Goal: Task Accomplishment & Management: Manage account settings

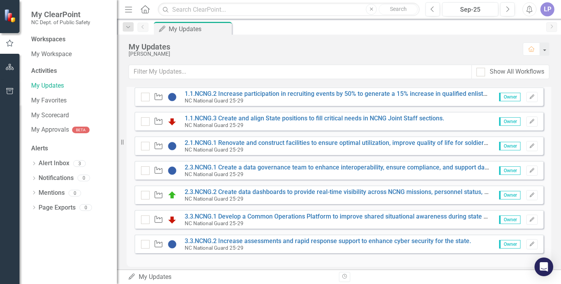
scroll to position [108, 0]
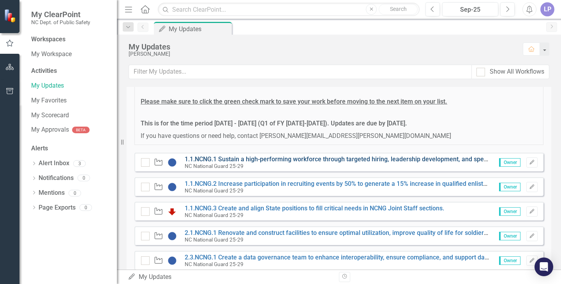
click at [396, 158] on link "1.1.NCNG.1 Sustain a high-performing workforce through targeted hiring, leaders…" at bounding box center [417, 158] width 464 height 7
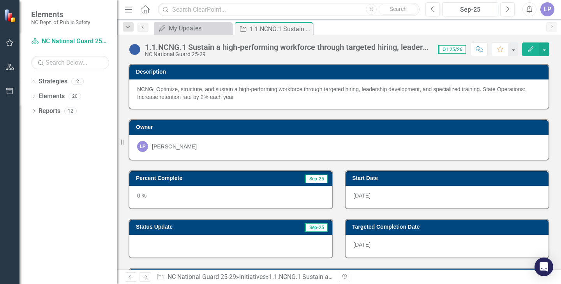
click at [527, 48] on icon "Edit" at bounding box center [530, 48] width 7 height 5
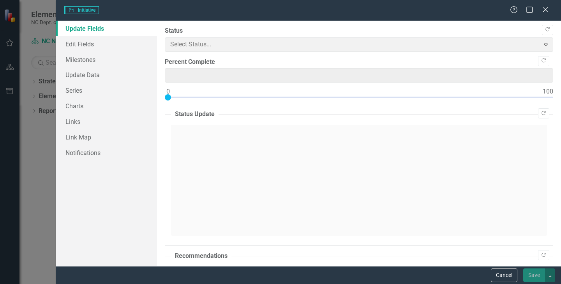
type input "0"
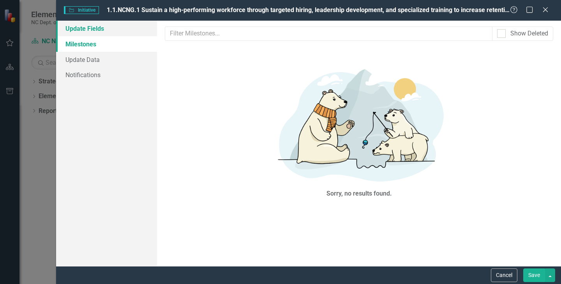
click at [90, 31] on link "Update Fields" at bounding box center [106, 29] width 101 height 16
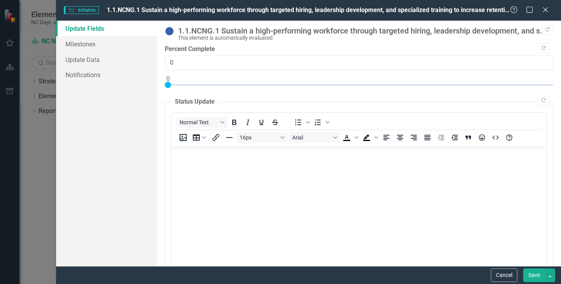
click at [188, 105] on legend "Status Update" at bounding box center [194, 101] width 47 height 9
click at [188, 113] on div "Normal Text To open the popup, press Shift+Enter To open the popup, press Shift…" at bounding box center [359, 129] width 374 height 33
click at [190, 99] on legend "Status Update" at bounding box center [194, 101] width 47 height 9
click at [195, 175] on body "Rich Text Area. Press ALT-0 for help." at bounding box center [359, 204] width 374 height 117
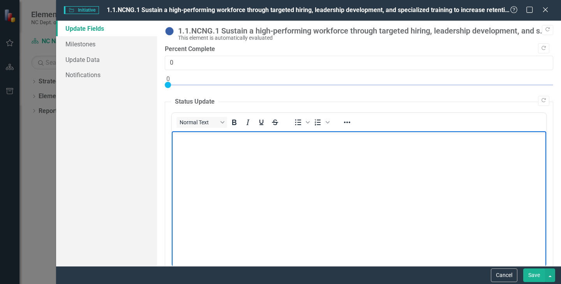
paste body "Rich Text Area. Press ALT-0 for help."
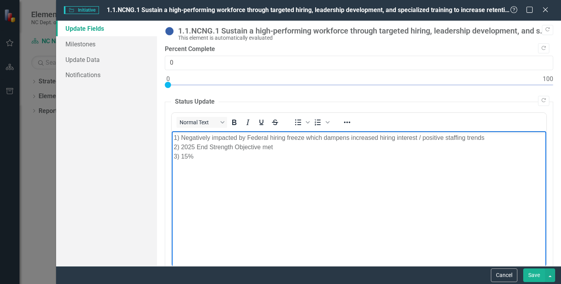
click at [180, 146] on p "1) Negatively impacted by Federal hiring freeze which dampens increased hiring …" at bounding box center [359, 147] width 370 height 28
click at [180, 137] on p "1) Negatively impacted by Federal hiring freeze which dampens increased hiring …" at bounding box center [359, 147] width 370 height 28
click at [192, 156] on p "State Employees: Negatively impacted by Federal hiring freeze which dampens inc…" at bounding box center [359, 147] width 370 height 28
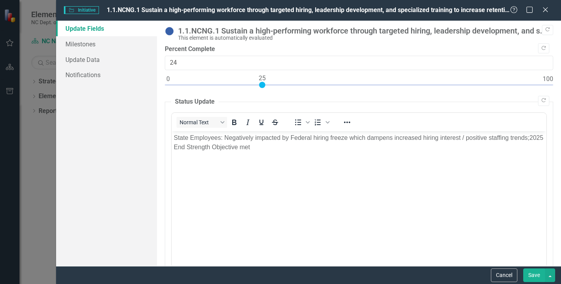
type input "25"
drag, startPoint x: 166, startPoint y: 86, endPoint x: 260, endPoint y: 86, distance: 93.4
click at [260, 86] on div at bounding box center [262, 85] width 6 height 6
click at [533, 273] on button "Save" at bounding box center [534, 275] width 22 height 14
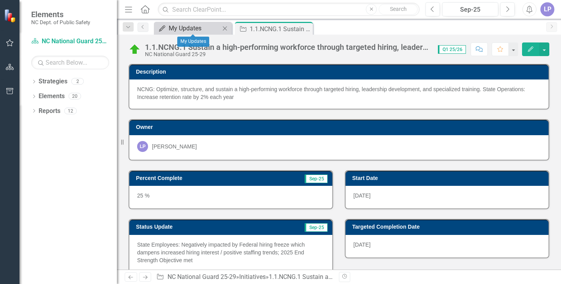
click at [199, 27] on div "My Updates" at bounding box center [194, 28] width 51 height 10
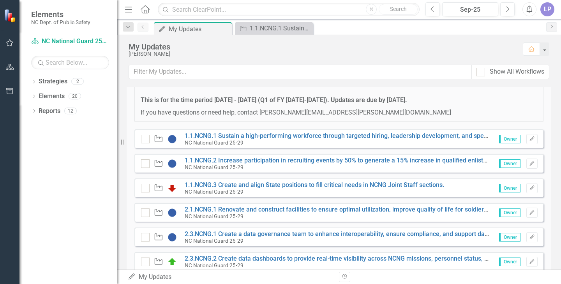
scroll to position [160, 0]
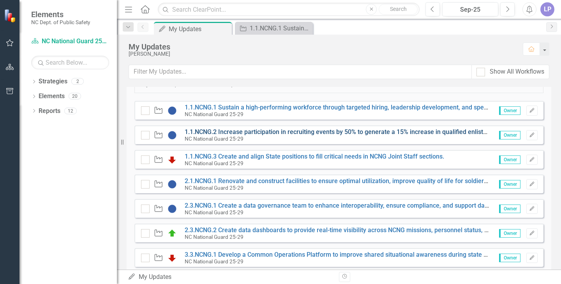
click at [253, 130] on link "1.1.NCNG.2 Increase participation in recruiting events by 50% to generate a 15%…" at bounding box center [475, 131] width 580 height 7
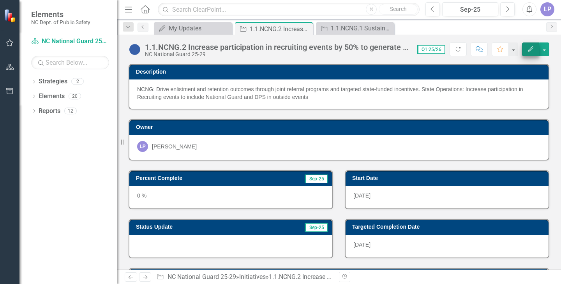
click at [527, 47] on icon "Edit" at bounding box center [530, 48] width 7 height 5
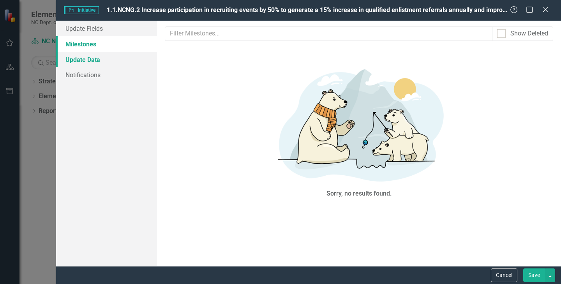
click at [77, 57] on link "Update Data" at bounding box center [106, 60] width 101 height 16
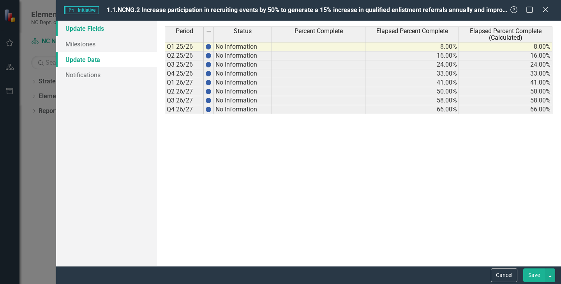
click at [78, 27] on link "Update Fields" at bounding box center [106, 29] width 101 height 16
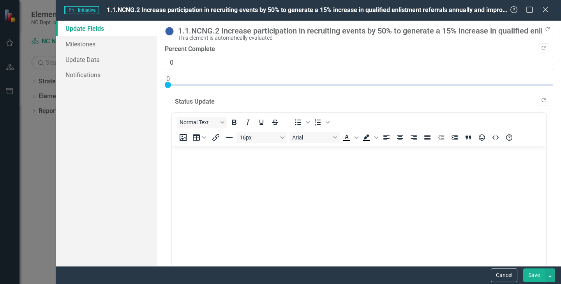
click at [194, 194] on body "Rich Text Area. Press ALT-0 for help." at bounding box center [359, 204] width 374 height 117
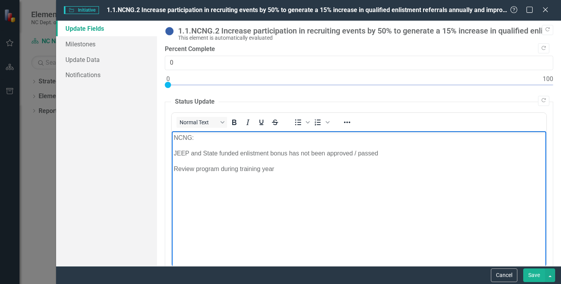
click at [175, 155] on p "JEEP and State funded enlistment bonus has not been approved / passed" at bounding box center [359, 152] width 370 height 9
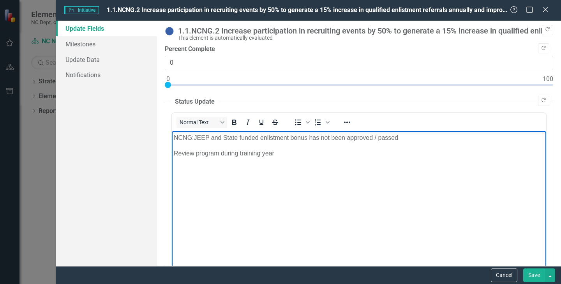
click at [175, 155] on p "Review program during training year" at bounding box center [359, 152] width 370 height 9
click at [177, 148] on body "NCNG: JEEP and State funded enlistment bonus has not been approved / passed; Re…" at bounding box center [359, 189] width 374 height 117
click at [515, 137] on p "NCNG: JEEP and State funded enlistment bonus has not been approved / passed; Re…" at bounding box center [359, 137] width 370 height 9
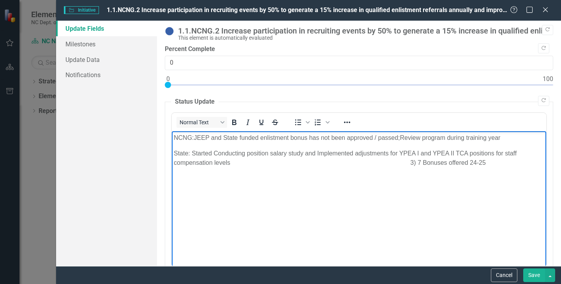
click at [416, 160] on p "State: Started Conducting position salary study and Implemented adjustments for…" at bounding box center [359, 157] width 370 height 19
click at [216, 154] on p "State: Started Conducting position salary study and Implemented adjustments for…" at bounding box center [359, 157] width 370 height 19
click at [192, 153] on p "State: Started conducting position salary study and Implemented adjustments for…" at bounding box center [359, 157] width 370 height 19
click at [212, 84] on div at bounding box center [359, 87] width 388 height 10
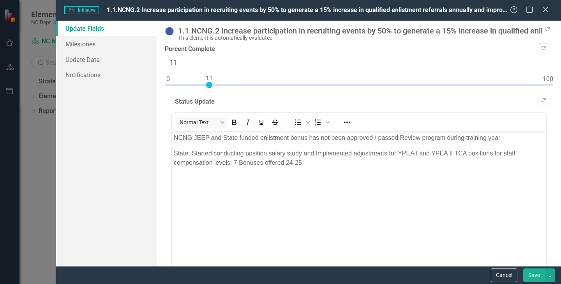
type input "10"
drag, startPoint x: 212, startPoint y: 84, endPoint x: 205, endPoint y: 84, distance: 7.0
click at [205, 84] on div at bounding box center [205, 85] width 6 height 6
click at [533, 274] on button "Save" at bounding box center [534, 275] width 22 height 14
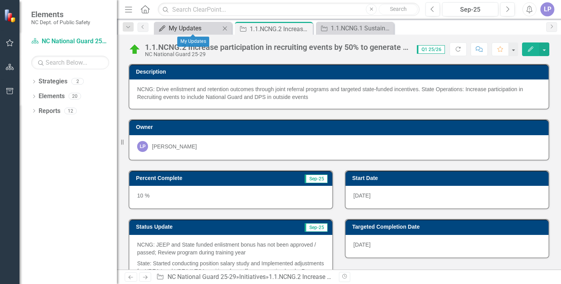
click at [183, 28] on div "My Updates" at bounding box center [194, 28] width 51 height 10
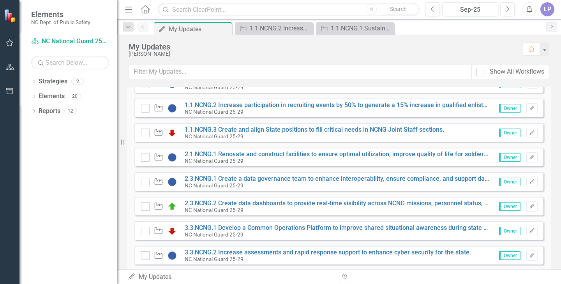
scroll to position [196, 0]
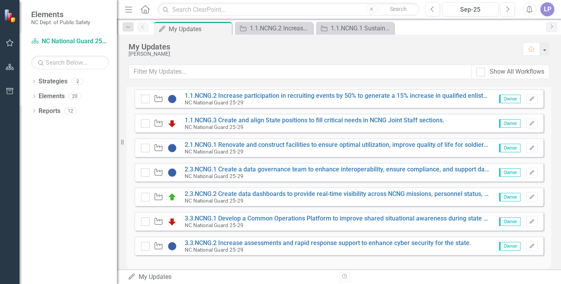
click at [499, 173] on span "Owner" at bounding box center [509, 172] width 21 height 9
click at [329, 168] on link "2.3.NCNG.1 Create a data governance team to enhance interoperability, ensure co…" at bounding box center [410, 168] width 451 height 7
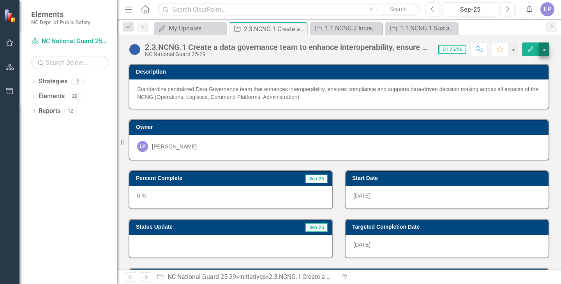
click at [543, 47] on button "button" at bounding box center [544, 49] width 10 height 14
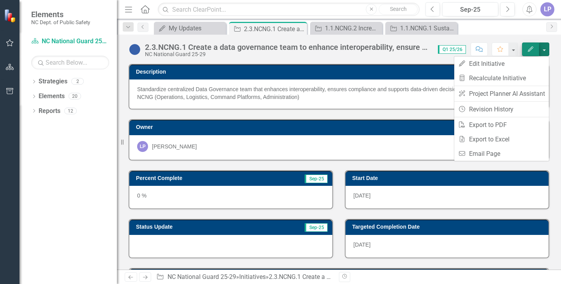
click at [530, 47] on icon "Edit" at bounding box center [530, 48] width 7 height 5
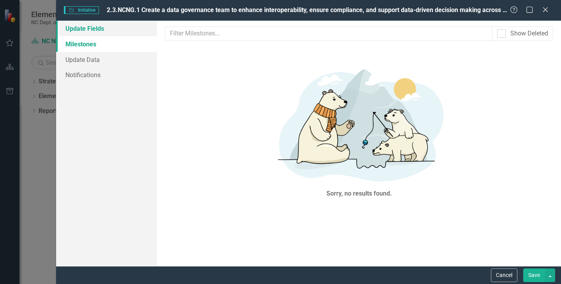
click at [83, 28] on link "Update Fields" at bounding box center [106, 29] width 101 height 16
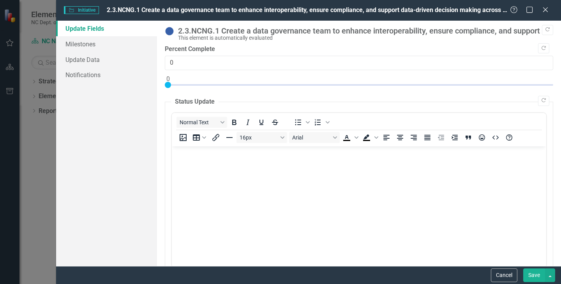
click at [196, 189] on body "Rich Text Area. Press ALT-0 for help." at bounding box center [359, 204] width 374 height 117
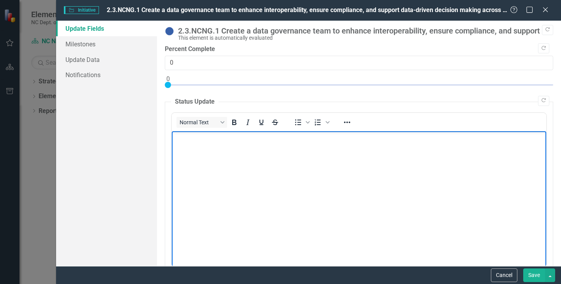
paste body "Rich Text Area. Press ALT-0 for help."
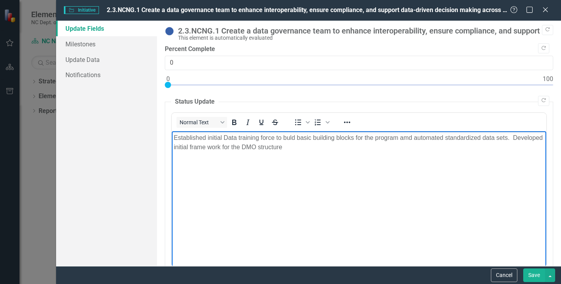
click at [289, 137] on p "Established initial Data training force to buld basic building blocks for the p…" at bounding box center [359, 142] width 370 height 19
click at [296, 137] on p "Established initial Data training force to buld basic building blocks for the p…" at bounding box center [359, 142] width 370 height 19
click at [410, 137] on p "Established initial Data training force to build basic building blocks for the …" at bounding box center [359, 142] width 370 height 19
click at [176, 147] on p "Established initial Data training force to build basic building blocks for the …" at bounding box center [359, 142] width 370 height 19
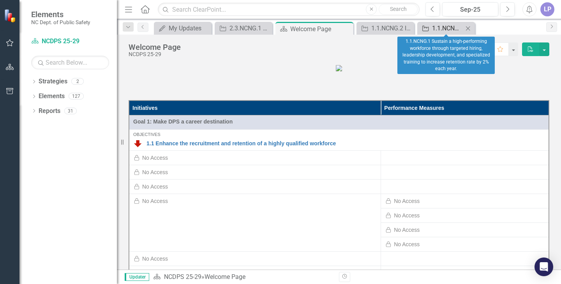
click at [441, 30] on div "1.1.NCNG.1 Sustain a high-performing workforce through targeted hiring, leaders…" at bounding box center [447, 28] width 31 height 10
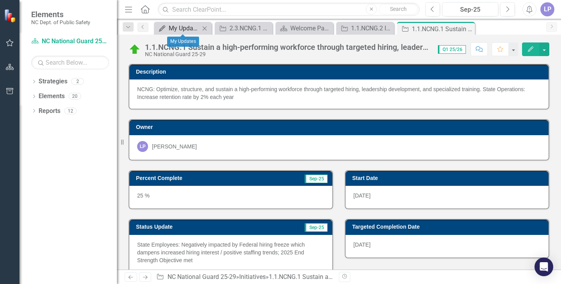
click at [178, 30] on div "My Updates" at bounding box center [184, 28] width 31 height 10
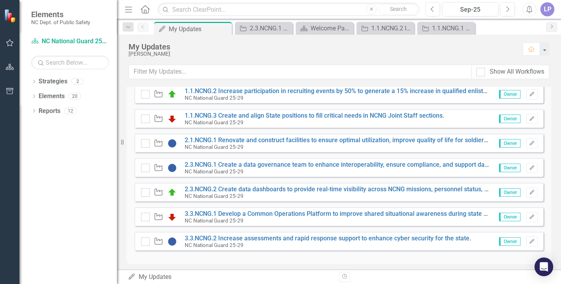
scroll to position [202, 0]
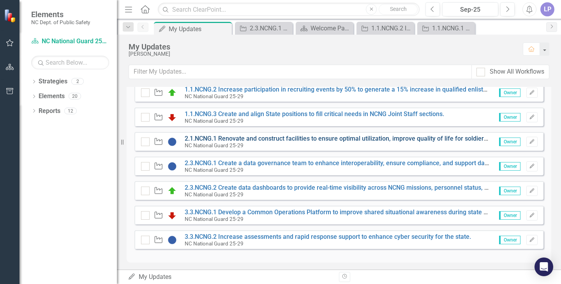
click at [262, 138] on link "2.1.NCNG.1 Renovate and construct facilities to ensure optimal utilization, imp…" at bounding box center [461, 138] width 552 height 7
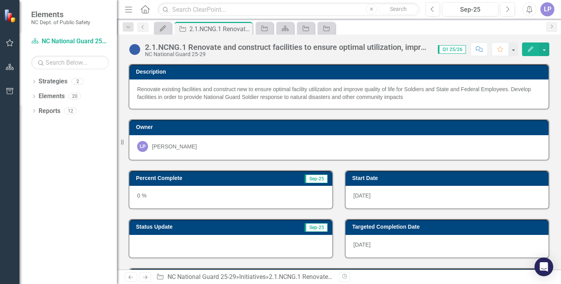
click at [528, 48] on icon "Edit" at bounding box center [530, 48] width 7 height 5
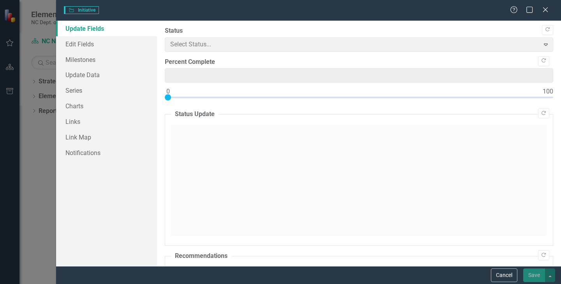
type input "0"
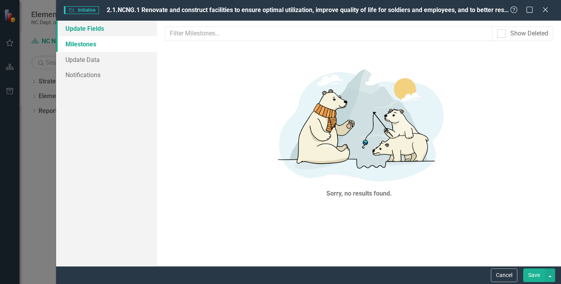
click at [76, 25] on link "Update Fields" at bounding box center [106, 29] width 101 height 16
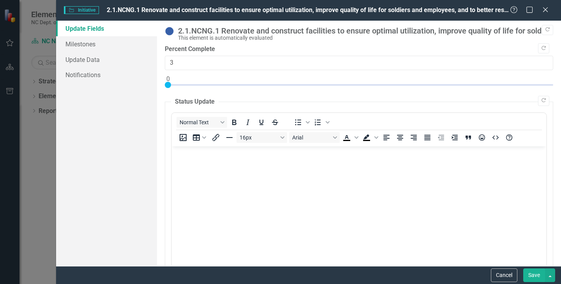
click at [178, 85] on div at bounding box center [359, 87] width 388 height 10
type input "5"
click at [186, 85] on div at bounding box center [359, 87] width 388 height 10
click at [533, 276] on button "Save" at bounding box center [534, 275] width 22 height 14
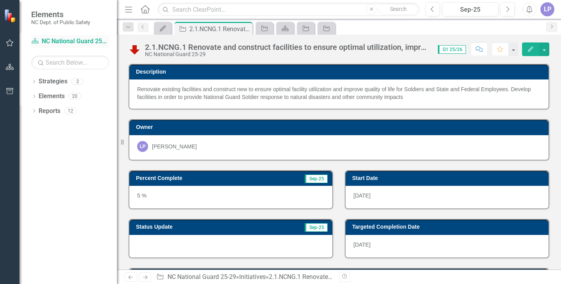
click at [71, 42] on link "Strategy NC National Guard 25-29" at bounding box center [70, 41] width 78 height 9
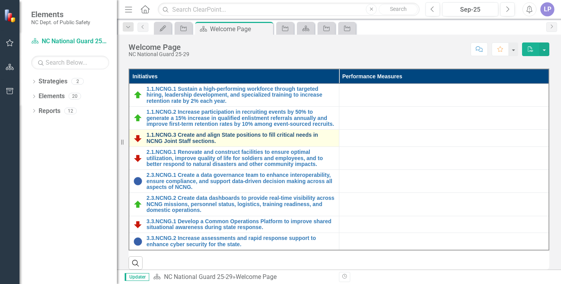
scroll to position [62, 0]
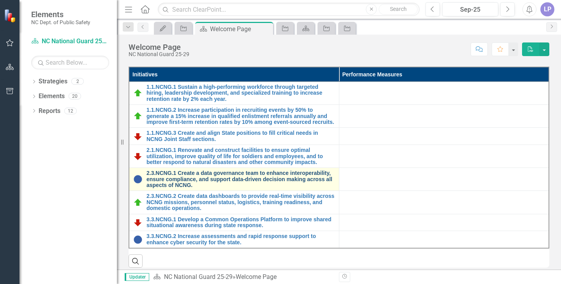
click at [187, 187] on link "2.3.NCNG.1 Create a data governance team to enhance interoperability, ensure co…" at bounding box center [240, 179] width 188 height 18
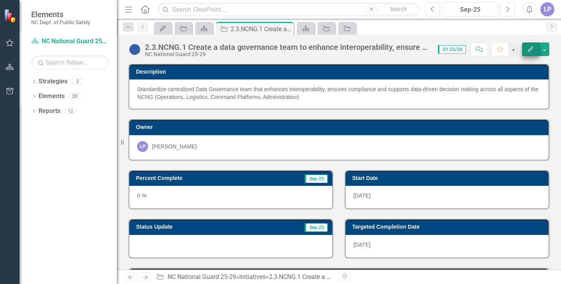
click at [531, 49] on icon "button" at bounding box center [530, 48] width 5 height 5
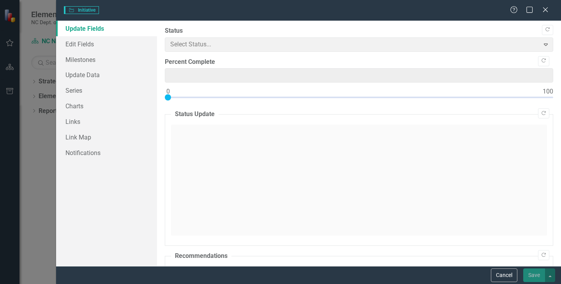
type input "0"
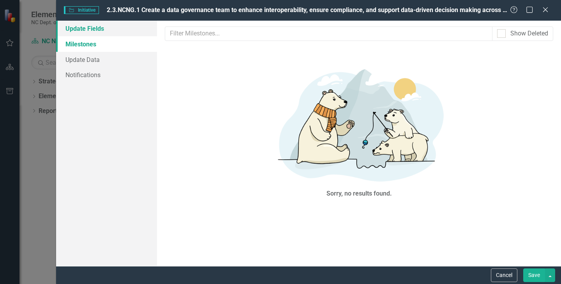
click at [87, 29] on link "Update Fields" at bounding box center [106, 29] width 101 height 16
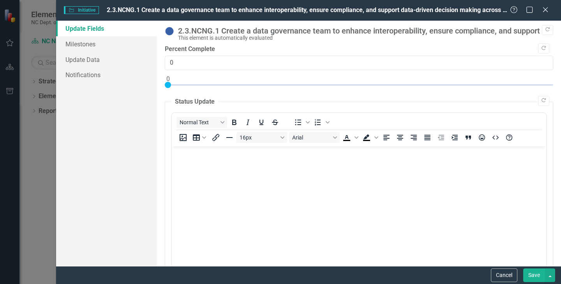
click at [179, 84] on div at bounding box center [359, 87] width 388 height 10
click at [178, 85] on div at bounding box center [179, 85] width 6 height 6
type input "2"
click at [191, 176] on body "Rich Text Area. Press ALT-0 for help." at bounding box center [359, 204] width 374 height 117
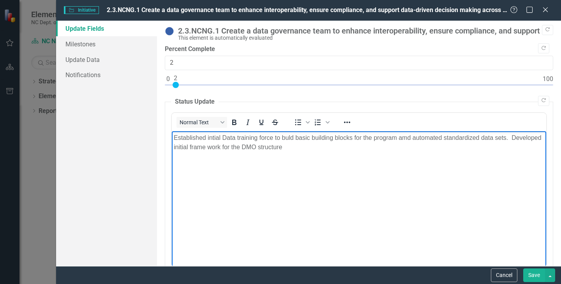
click at [220, 137] on p "Established intial Data training force to buld basic building blocks for the pr…" at bounding box center [359, 142] width 370 height 19
click at [290, 137] on p "Established initial Data training force to buld basic building blocks for the p…" at bounding box center [359, 142] width 370 height 19
click at [411, 139] on p "Established initial Data training force to build basic building blocks for the …" at bounding box center [359, 142] width 370 height 19
click at [176, 148] on p "Established initial Data training force to build basic building blocks for the …" at bounding box center [359, 142] width 370 height 19
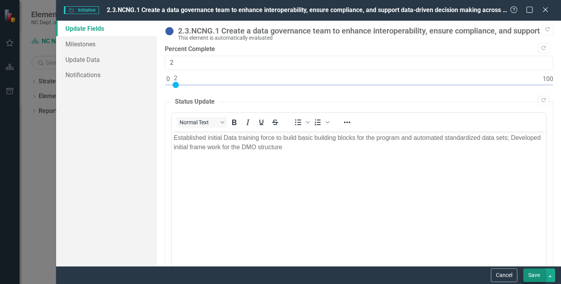
click at [534, 272] on button "Save" at bounding box center [534, 275] width 22 height 14
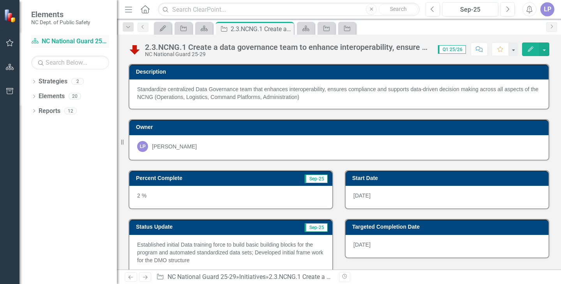
click at [67, 41] on link "Strategy NC National Guard 25-29" at bounding box center [70, 41] width 78 height 9
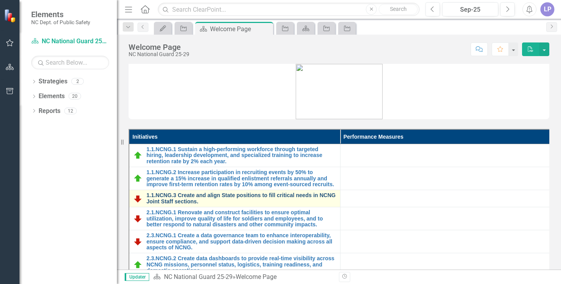
scroll to position [74, 0]
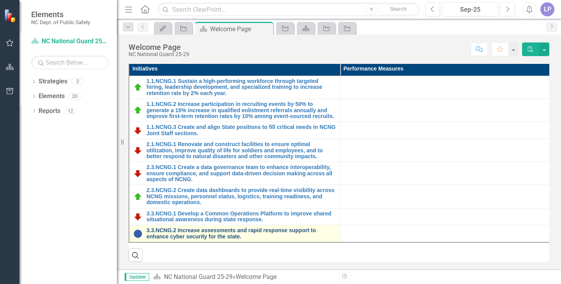
click at [179, 227] on link "3.3.NCNG.2 Increase assessments and rapid response support to enhance cyber sec…" at bounding box center [241, 233] width 190 height 12
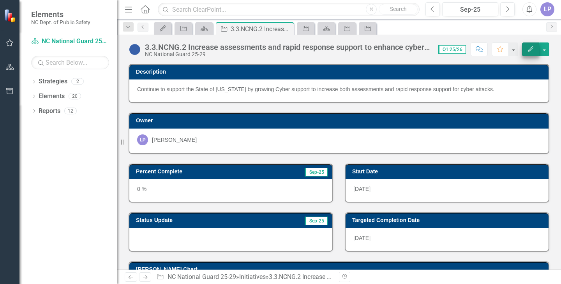
click at [528, 49] on icon "Edit" at bounding box center [530, 48] width 7 height 5
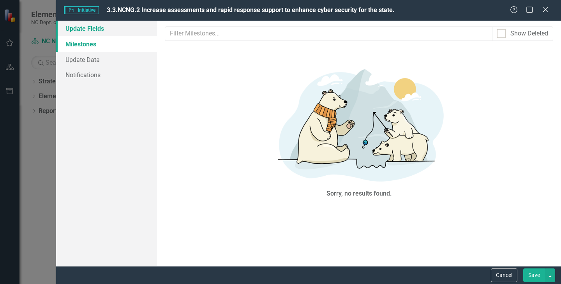
click at [76, 27] on link "Update Fields" at bounding box center [106, 29] width 101 height 16
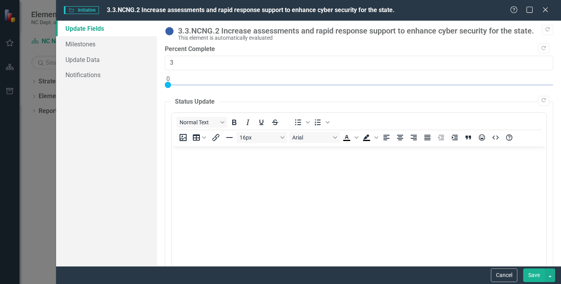
click at [179, 84] on div at bounding box center [359, 87] width 388 height 10
click at [184, 84] on div at bounding box center [359, 87] width 388 height 10
click at [187, 84] on div at bounding box center [359, 87] width 388 height 10
type input "5"
click at [533, 275] on button "Save" at bounding box center [534, 275] width 22 height 14
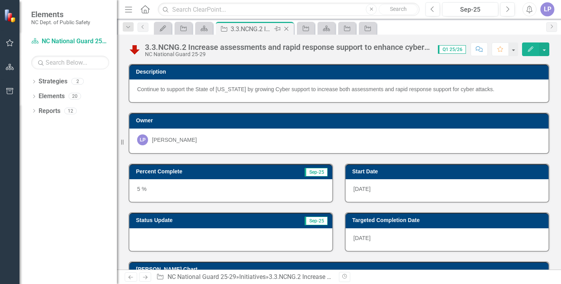
click at [285, 30] on icon at bounding box center [286, 29] width 4 height 4
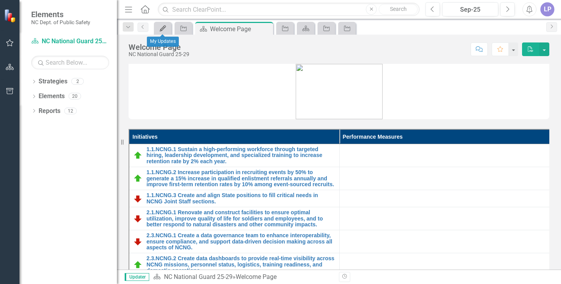
click at [162, 30] on icon "My Updates" at bounding box center [163, 28] width 8 height 6
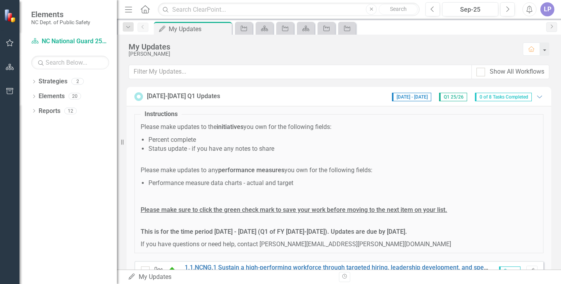
click at [517, 97] on span "0 of 8 Tasks Completed" at bounding box center [503, 97] width 57 height 9
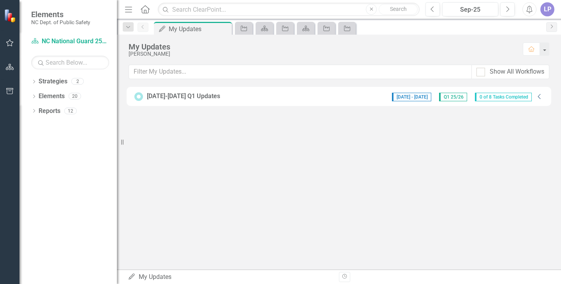
click at [537, 97] on icon "Collapse" at bounding box center [539, 96] width 8 height 6
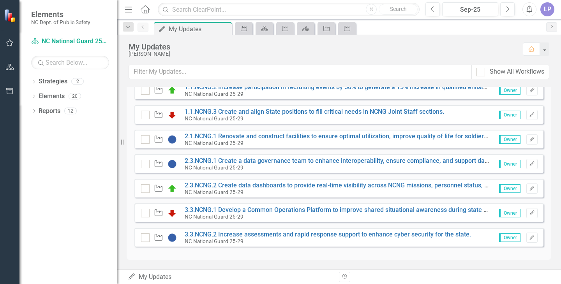
scroll to position [162, 0]
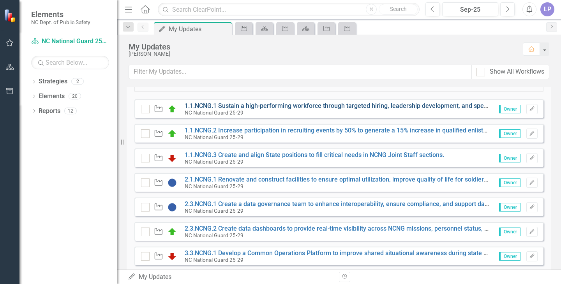
click at [242, 104] on link "1.1.NCNG.1 Sustain a high-performing workforce through targeted hiring, leaders…" at bounding box center [417, 105] width 464 height 7
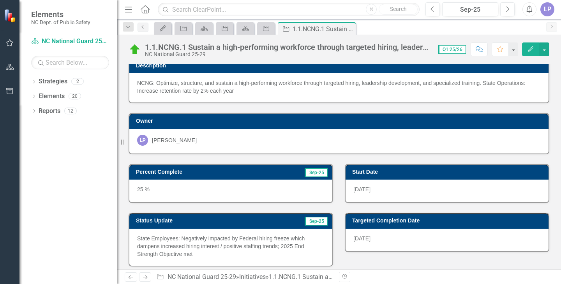
scroll to position [11, 0]
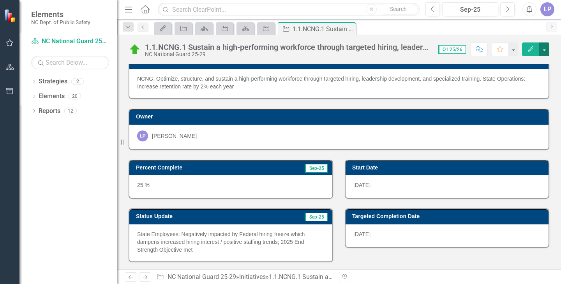
click at [543, 49] on button "button" at bounding box center [544, 49] width 10 height 14
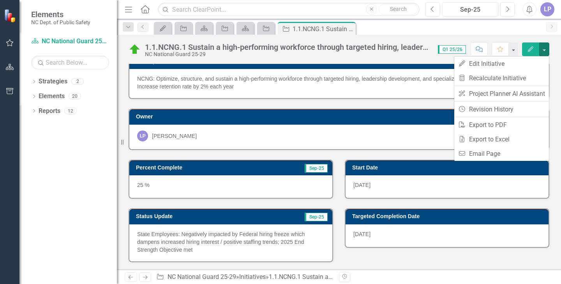
click at [373, 135] on div "LP [PERSON_NAME]" at bounding box center [338, 135] width 403 height 11
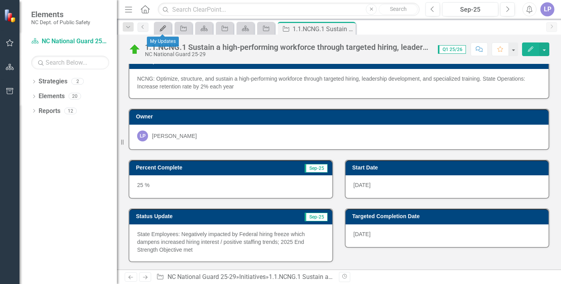
click at [162, 29] on icon at bounding box center [163, 28] width 6 height 6
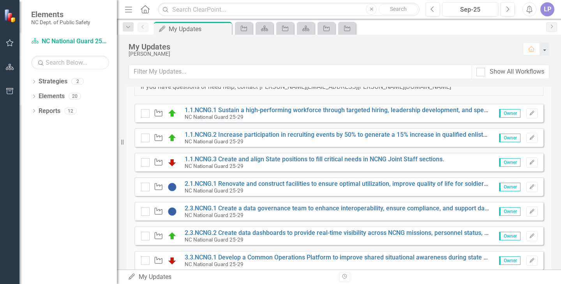
scroll to position [156, 0]
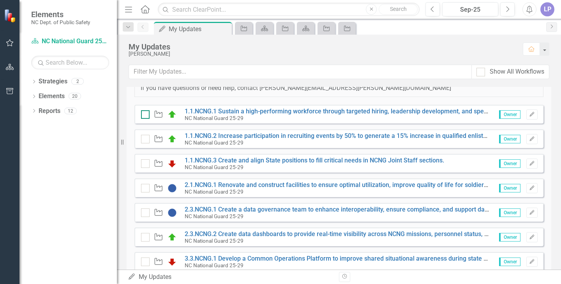
click at [149, 115] on div at bounding box center [145, 114] width 9 height 9
click at [146, 115] on input "checkbox" at bounding box center [143, 112] width 5 height 5
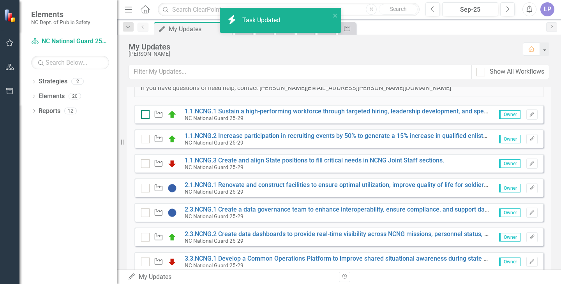
checkbox input "true"
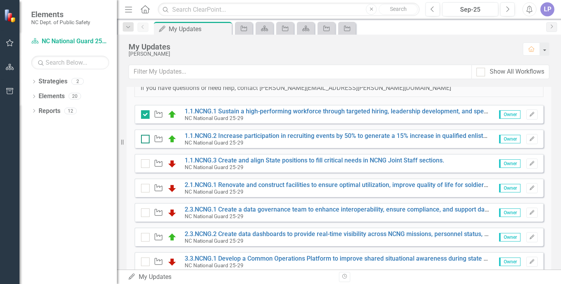
click at [144, 138] on input "checkbox" at bounding box center [143, 137] width 5 height 5
checkbox input "true"
click at [145, 162] on input "checkbox" at bounding box center [143, 161] width 5 height 5
checkbox input "true"
click at [145, 189] on input "checkbox" at bounding box center [143, 186] width 5 height 5
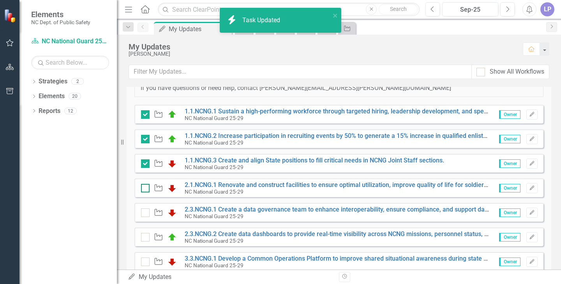
checkbox input "true"
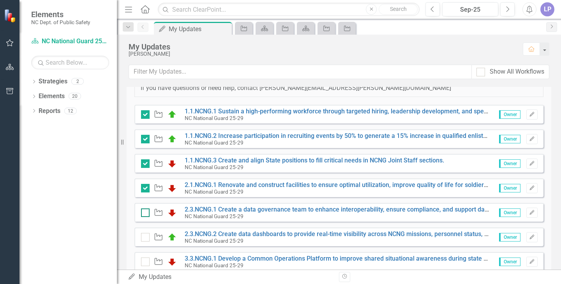
click at [145, 213] on input "checkbox" at bounding box center [143, 210] width 5 height 5
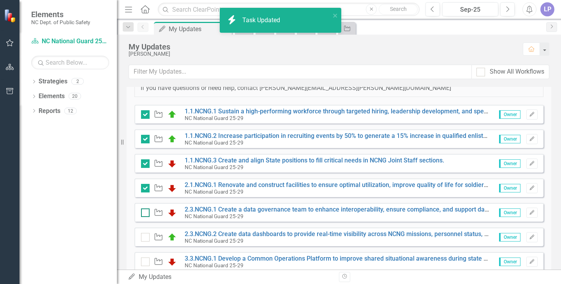
checkbox input "true"
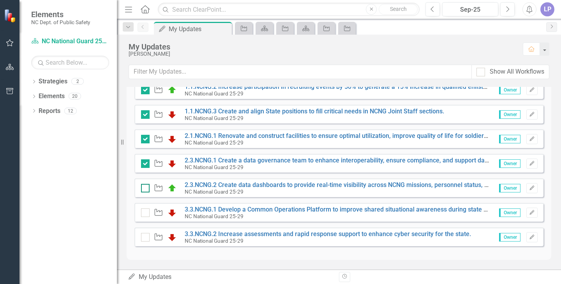
click at [144, 186] on input "checkbox" at bounding box center [143, 186] width 5 height 5
checkbox input "true"
click at [144, 212] on input "checkbox" at bounding box center [143, 210] width 5 height 5
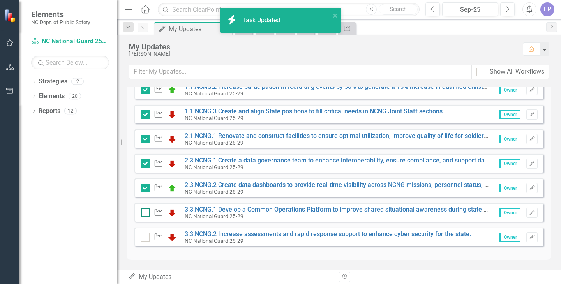
checkbox input "true"
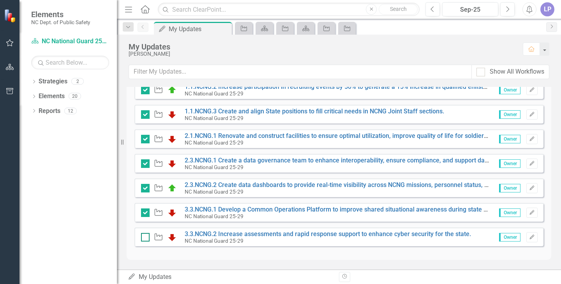
click at [146, 240] on div at bounding box center [145, 237] width 9 height 9
click at [146, 238] on input "checkbox" at bounding box center [143, 235] width 5 height 5
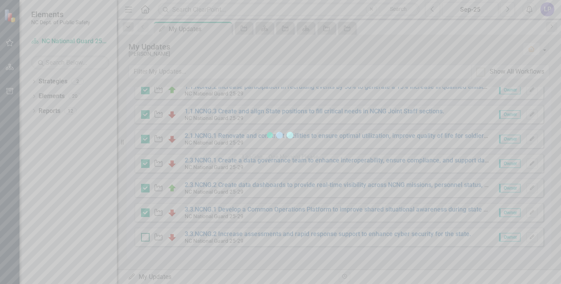
checkbox input "true"
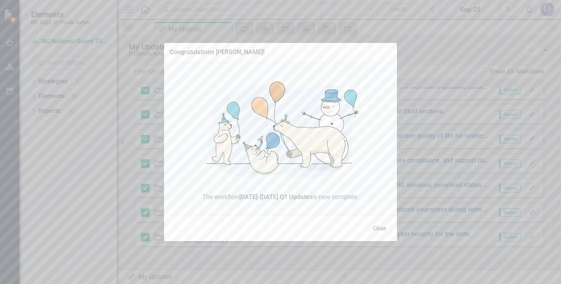
click at [380, 228] on button "Close" at bounding box center [379, 229] width 23 height 14
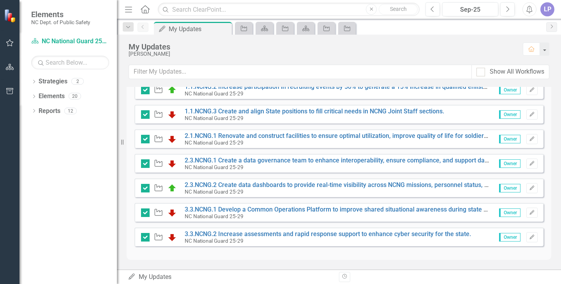
scroll to position [0, 0]
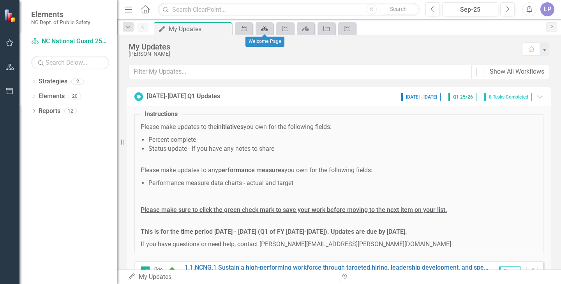
click at [260, 29] on icon "Strategy" at bounding box center [264, 28] width 8 height 6
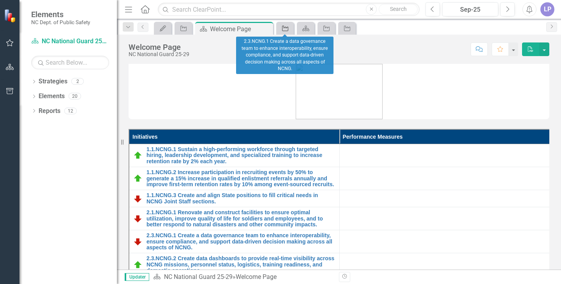
click at [284, 28] on icon at bounding box center [285, 28] width 6 height 5
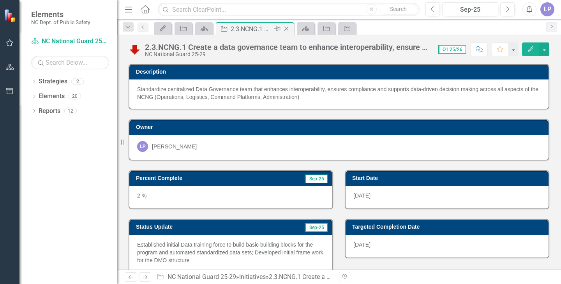
click at [285, 30] on icon "Close" at bounding box center [286, 29] width 8 height 6
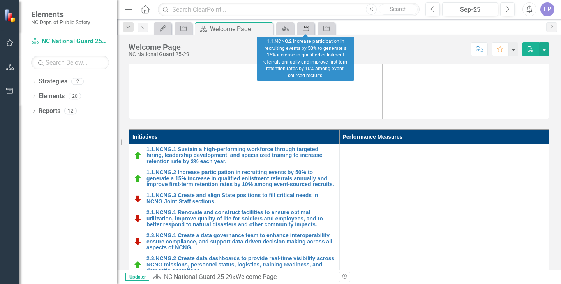
click at [308, 27] on icon "Initiative" at bounding box center [306, 28] width 8 height 6
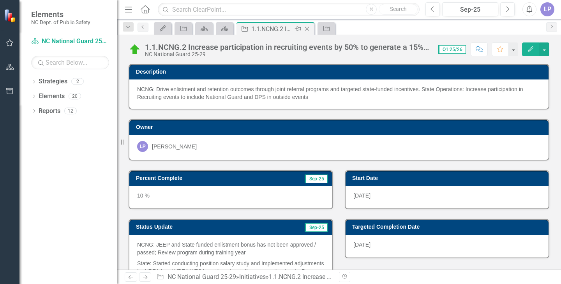
click at [306, 30] on icon at bounding box center [307, 29] width 4 height 4
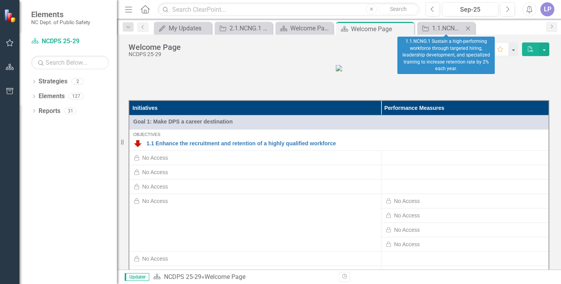
click at [468, 30] on icon "Close" at bounding box center [468, 28] width 8 height 6
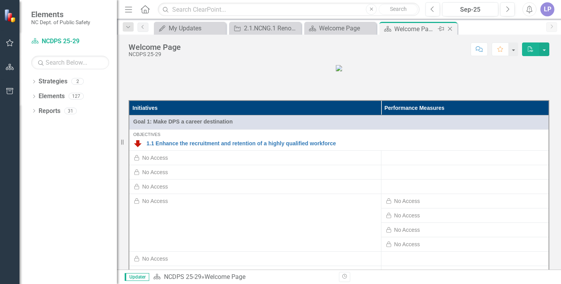
click at [451, 30] on icon "Close" at bounding box center [450, 29] width 8 height 6
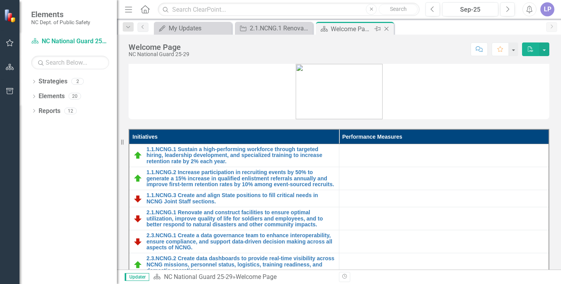
click at [386, 30] on icon "Close" at bounding box center [386, 29] width 8 height 6
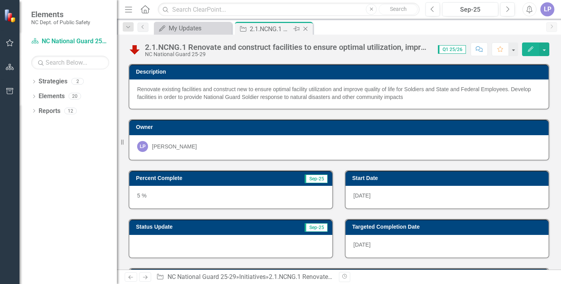
click at [304, 28] on icon "Close" at bounding box center [305, 29] width 8 height 6
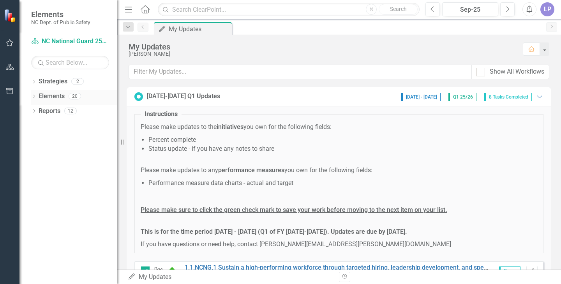
click at [33, 97] on icon "Dropdown" at bounding box center [33, 97] width 5 height 4
click at [37, 125] on icon "Dropdown" at bounding box center [37, 126] width 5 height 4
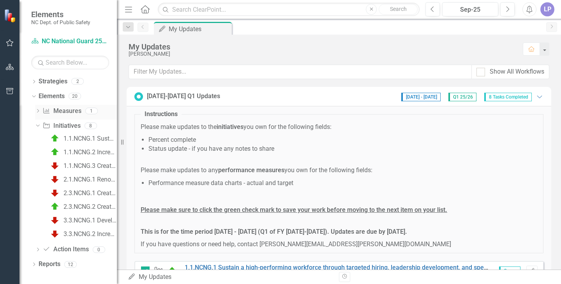
click at [37, 111] on icon "Dropdown" at bounding box center [37, 111] width 5 height 4
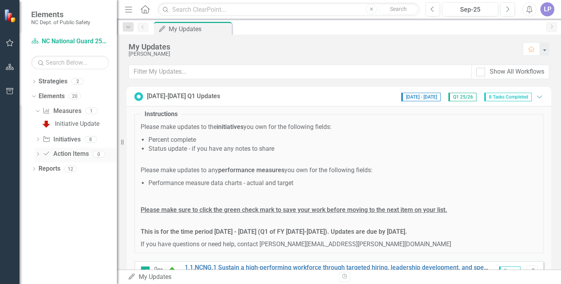
click at [37, 155] on icon "Dropdown" at bounding box center [37, 155] width 5 height 4
click at [37, 155] on icon "Dropdown" at bounding box center [33, 156] width 5 height 4
